Goal: Browse casually: Explore the website without a specific task or goal

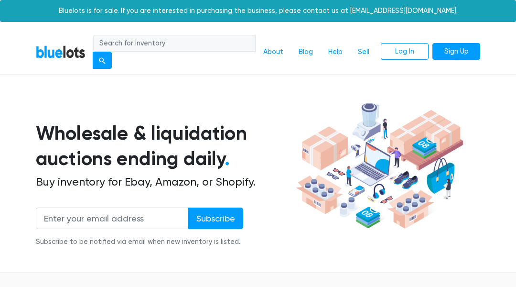
scroll to position [6424, 0]
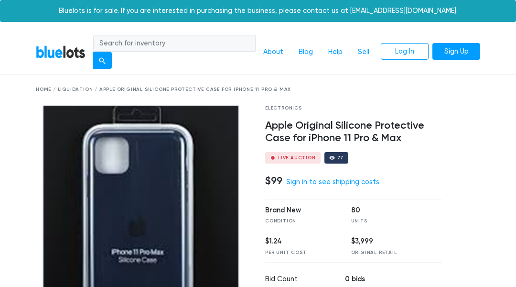
scroll to position [1231, 0]
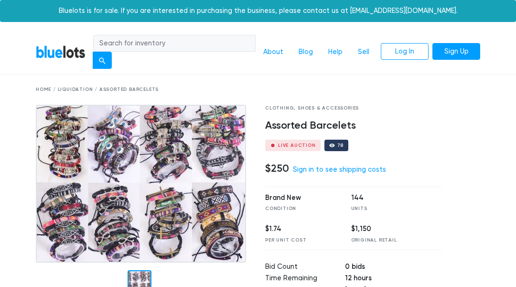
scroll to position [1143, 0]
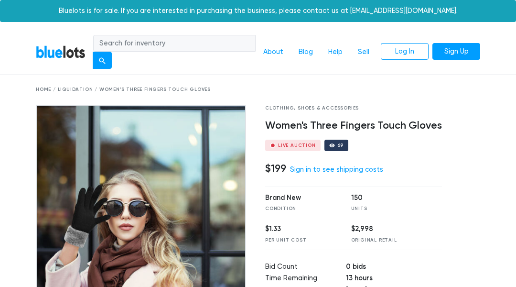
scroll to position [1300, 0]
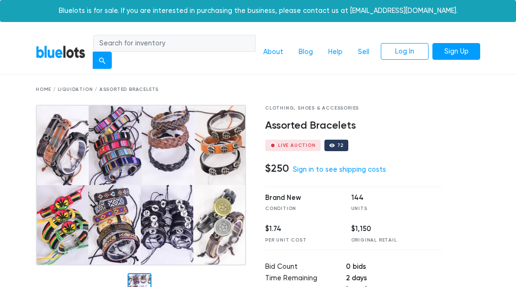
scroll to position [1143, 0]
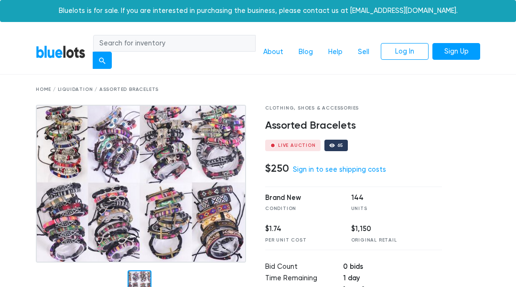
scroll to position [1143, 0]
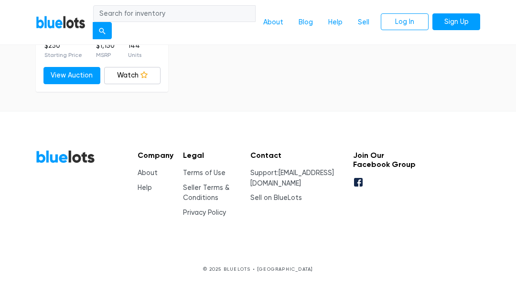
scroll to position [1143, 0]
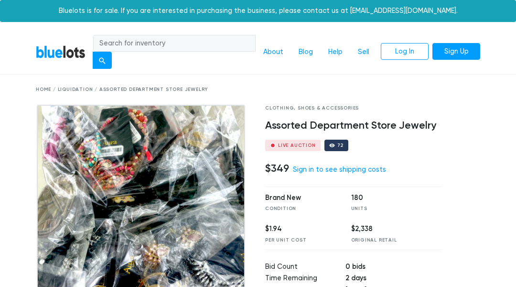
scroll to position [1184, 0]
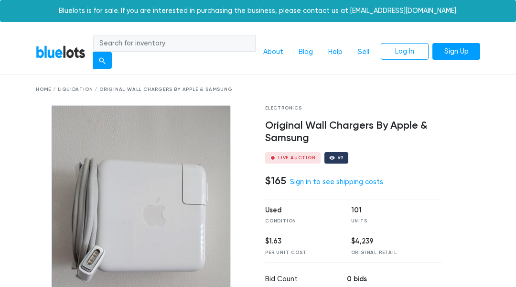
scroll to position [1247, 0]
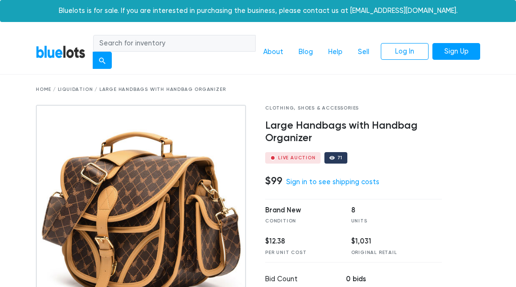
scroll to position [1178, 0]
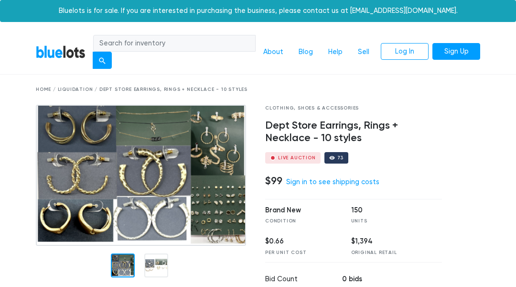
scroll to position [1366, 0]
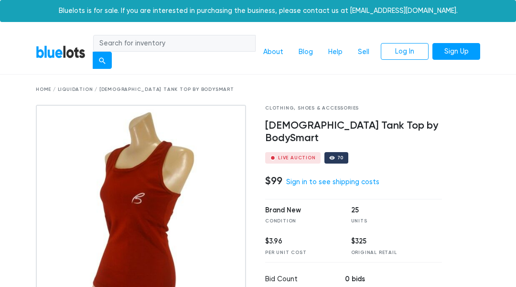
scroll to position [1143, 0]
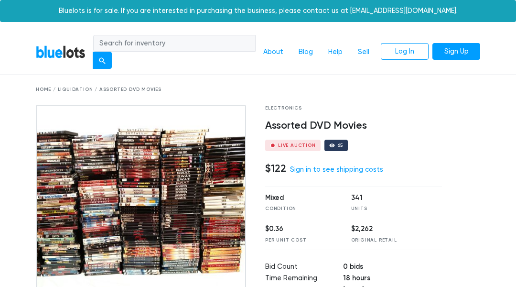
scroll to position [5874, 0]
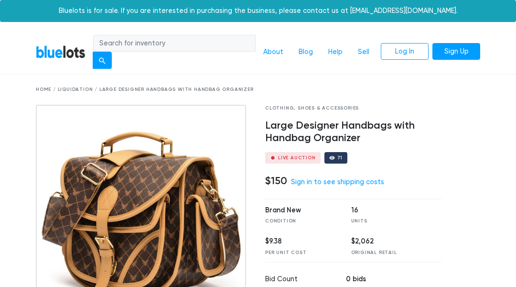
scroll to position [1178, 0]
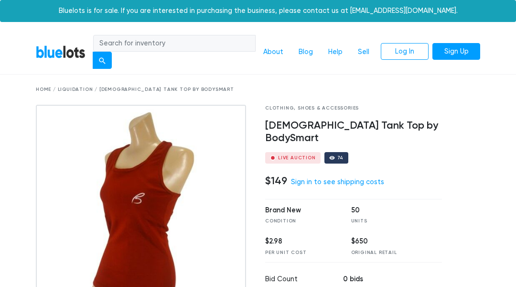
scroll to position [1143, 0]
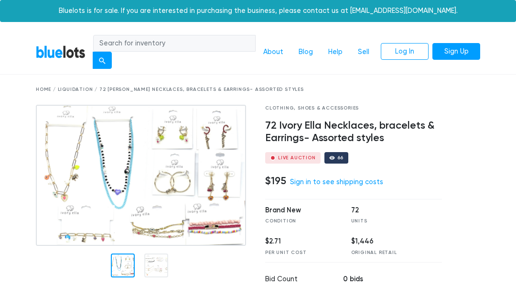
scroll to position [1179, 0]
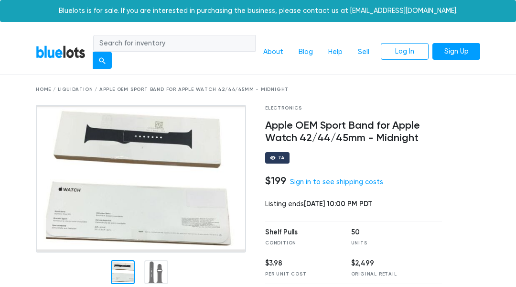
scroll to position [1215, 0]
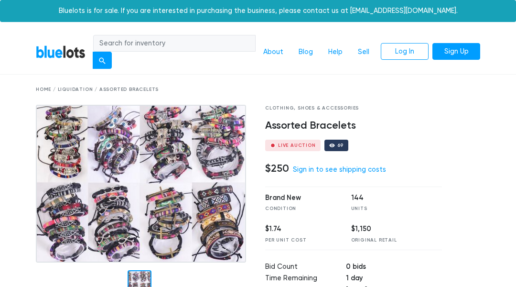
scroll to position [1143, 0]
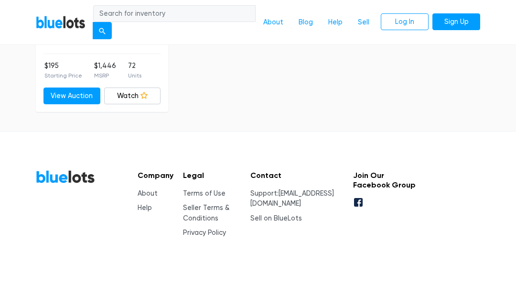
scroll to position [2772, 0]
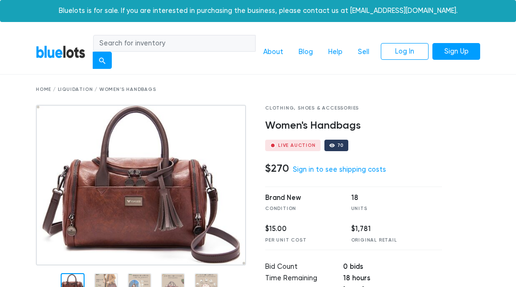
scroll to position [1176, 0]
